Goal: Register for event/course

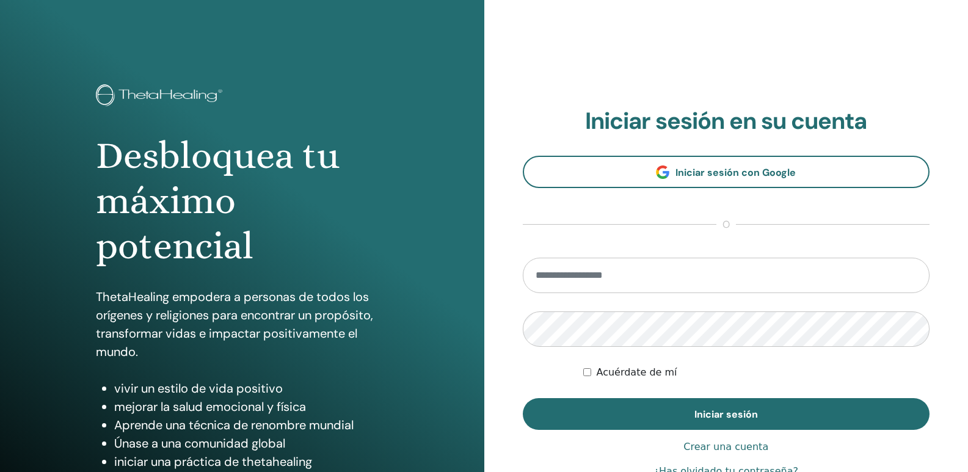
type input "**********"
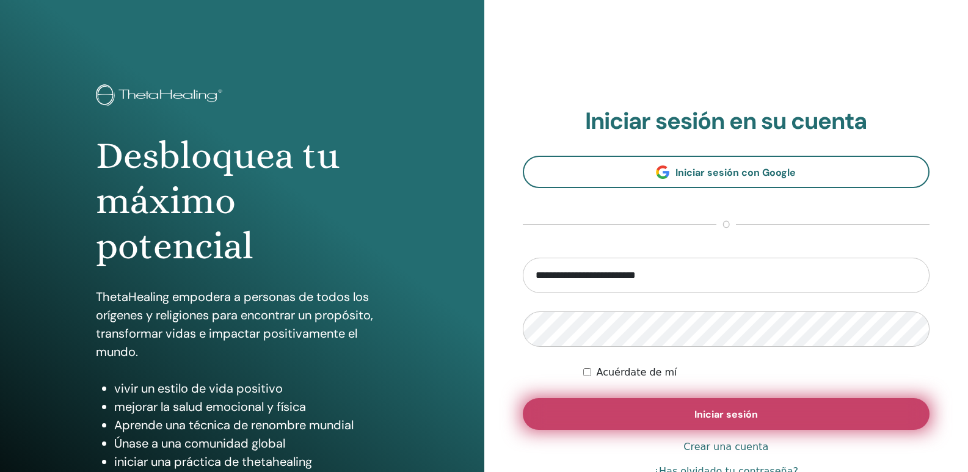
click at [702, 415] on font "Iniciar sesión" at bounding box center [725, 414] width 63 height 13
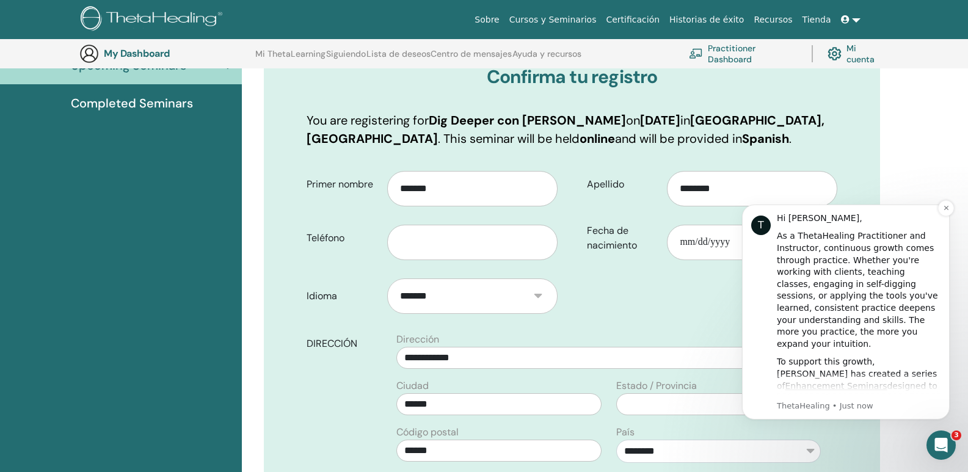
scroll to position [151, 0]
click at [716, 244] on input "Fecha de nacimiento" at bounding box center [752, 242] width 170 height 35
click at [946, 208] on icon "Dismiss notification" at bounding box center [945, 208] width 4 height 4
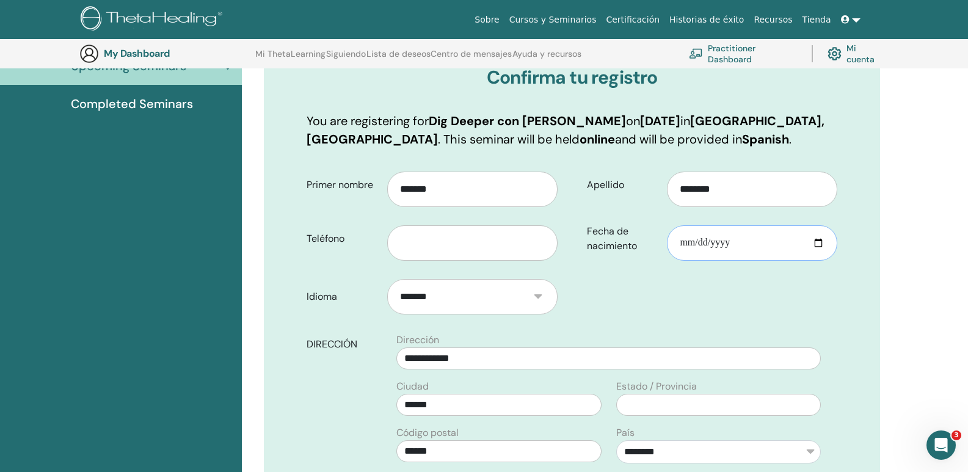
click at [681, 245] on input "Fecha de nacimiento" at bounding box center [752, 242] width 170 height 35
type input "**********"
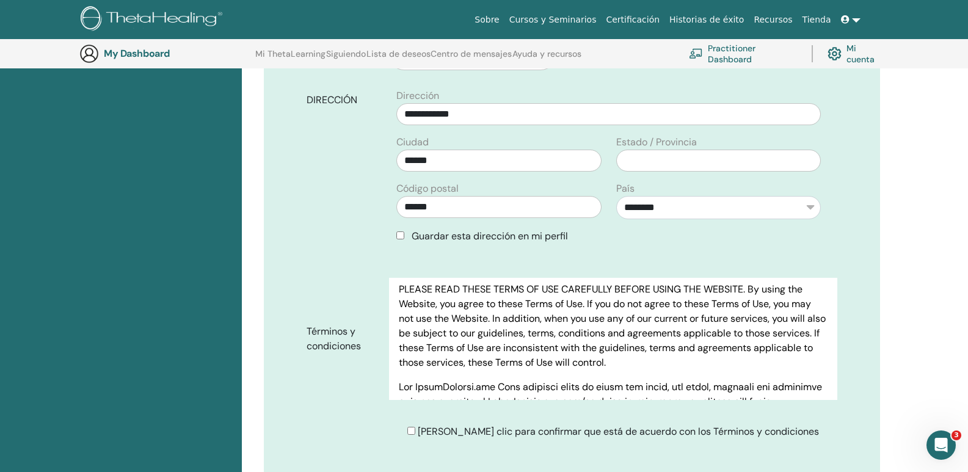
scroll to position [122, 0]
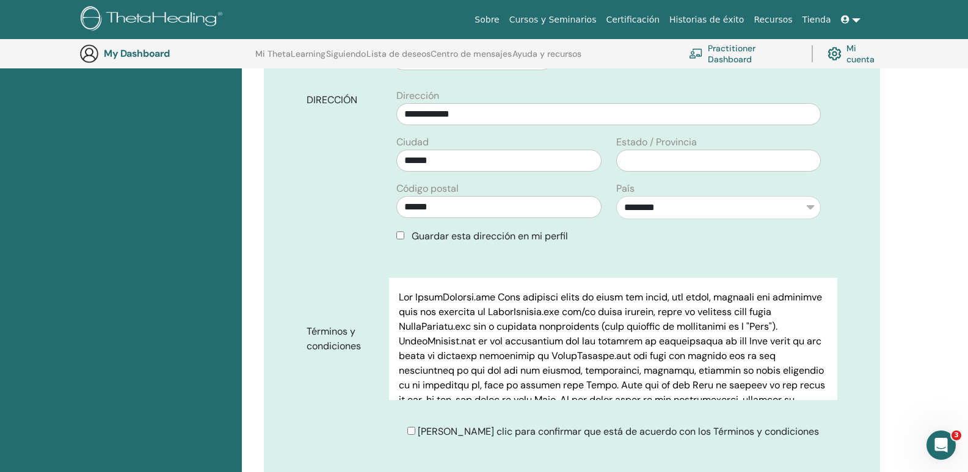
click at [431, 432] on div "[PERSON_NAME] clic para confirmar que está de acuerdo con los Términos y condic…" at bounding box center [617, 431] width 457 height 15
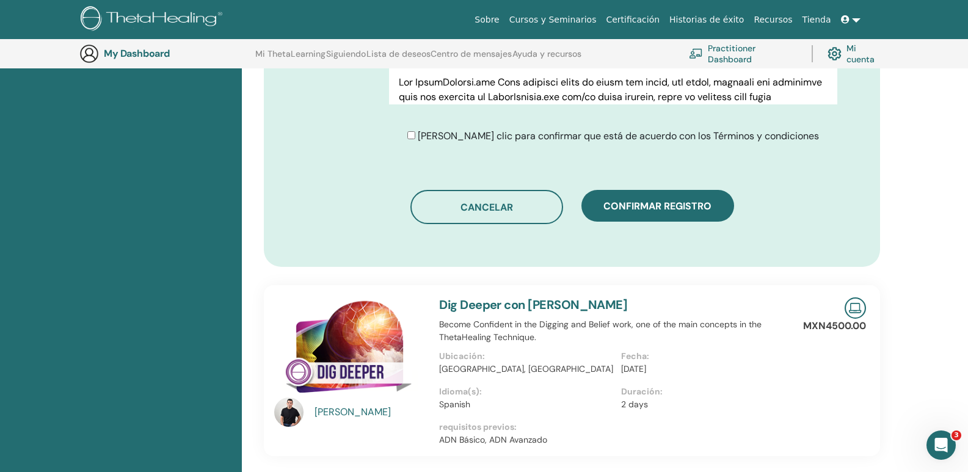
scroll to position [647, 0]
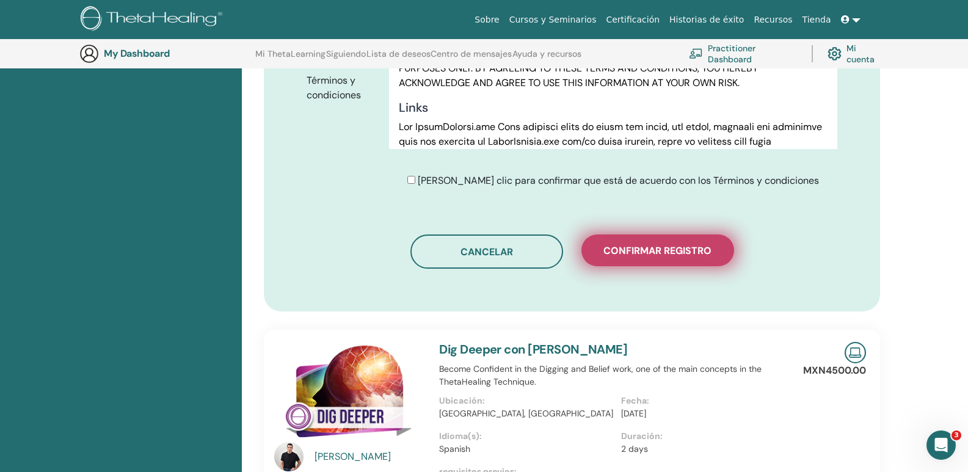
click at [684, 265] on button "Confirmar registro" at bounding box center [657, 250] width 153 height 32
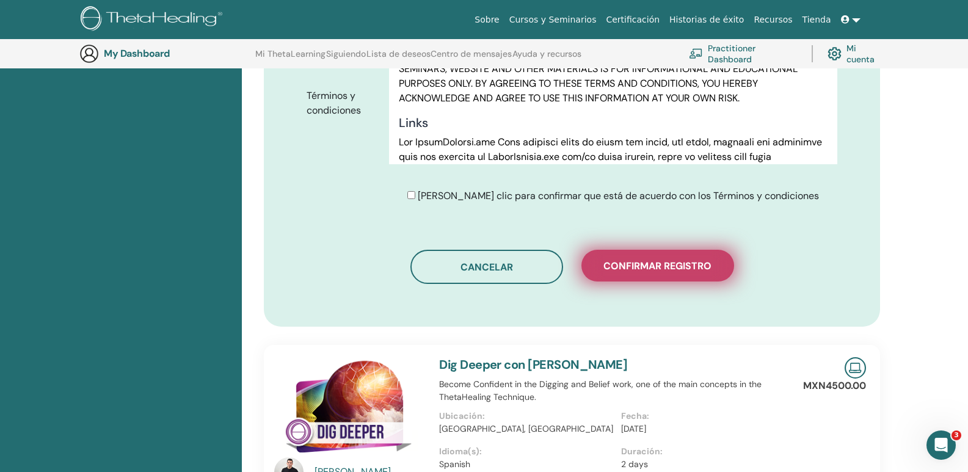
click at [659, 270] on span "Confirmar registro" at bounding box center [657, 265] width 108 height 13
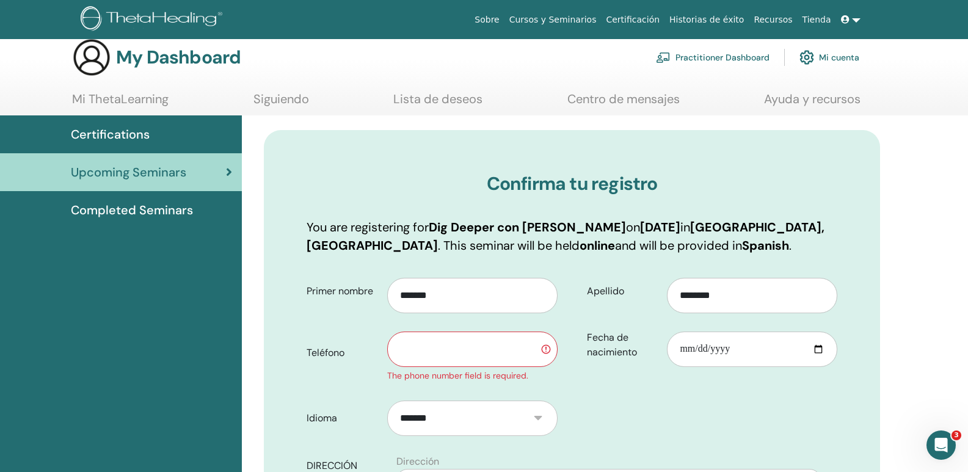
scroll to position [7, 0]
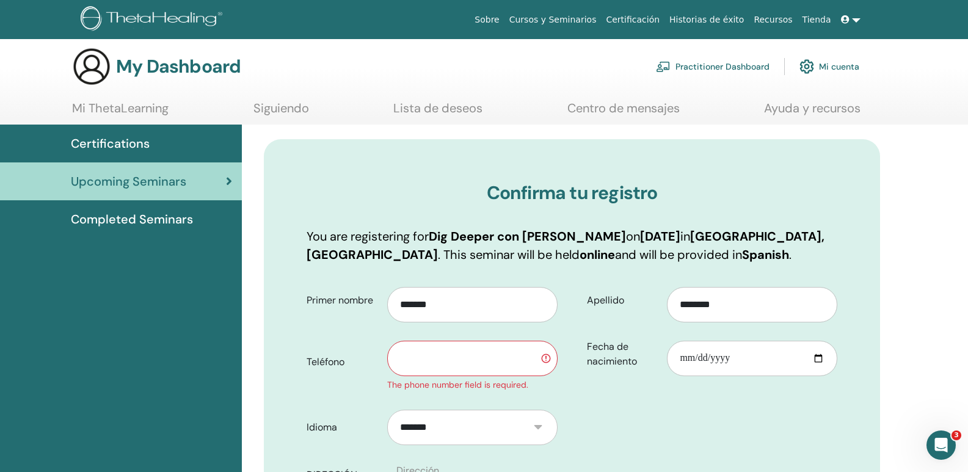
click at [472, 353] on input "text" at bounding box center [472, 358] width 170 height 35
type input "**********"
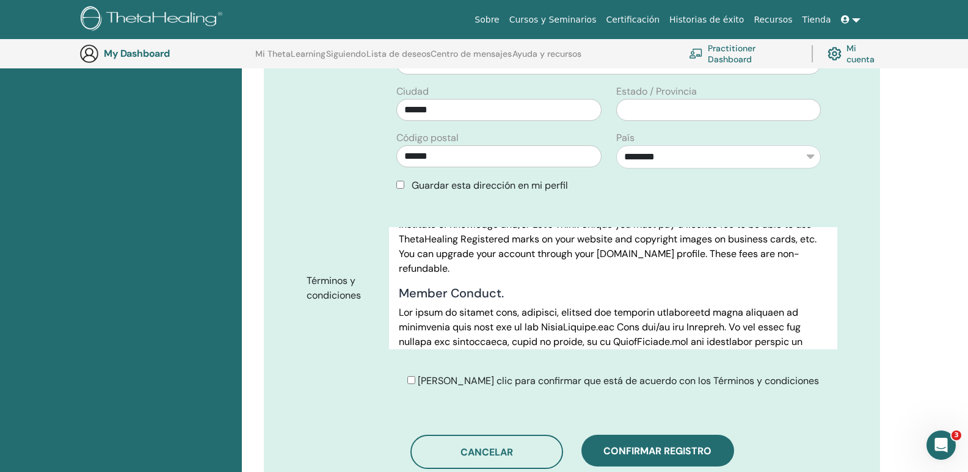
scroll to position [708, 0]
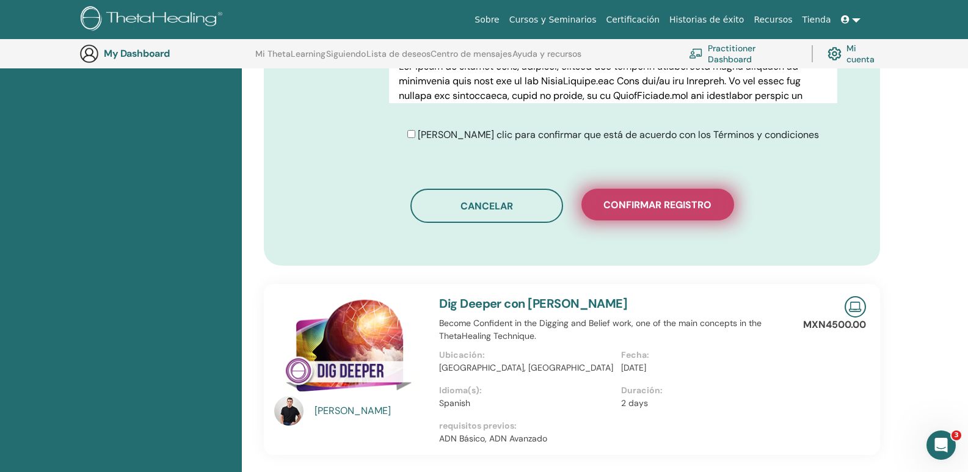
click at [662, 205] on span "Confirmar registro" at bounding box center [657, 204] width 108 height 13
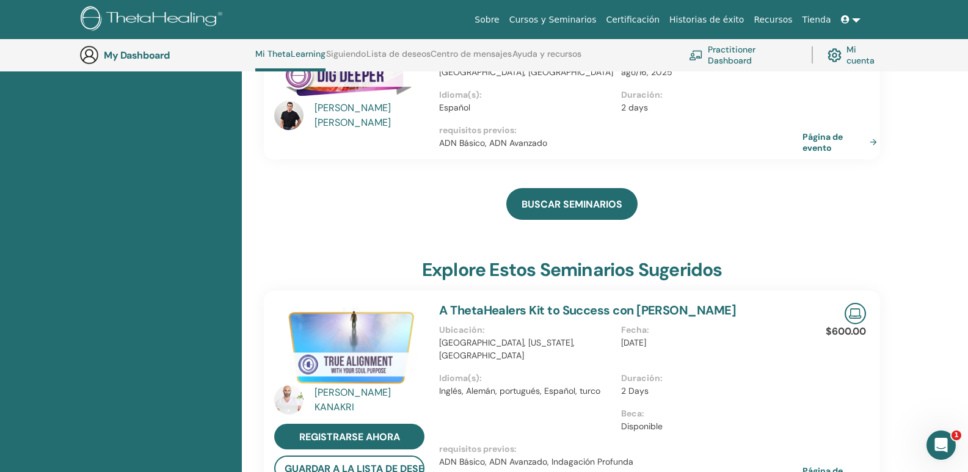
scroll to position [93, 0]
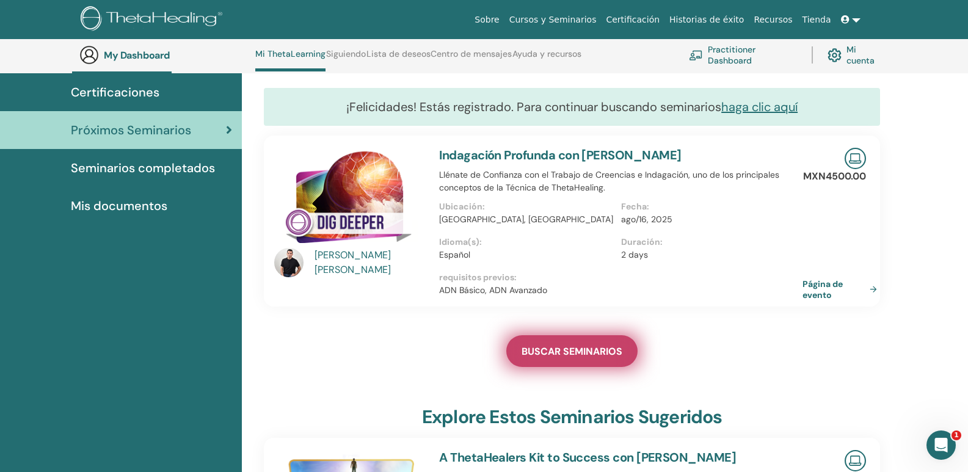
click at [574, 346] on span "BUSCAR SEMINARIOS" at bounding box center [571, 351] width 101 height 13
